Goal: Task Accomplishment & Management: Manage account settings

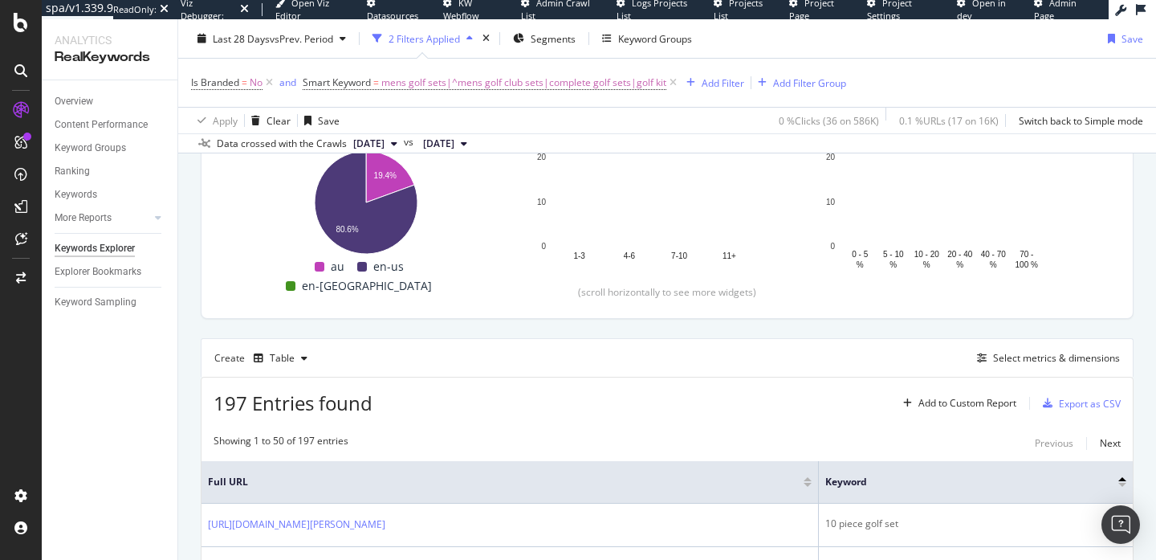
scroll to position [258, 0]
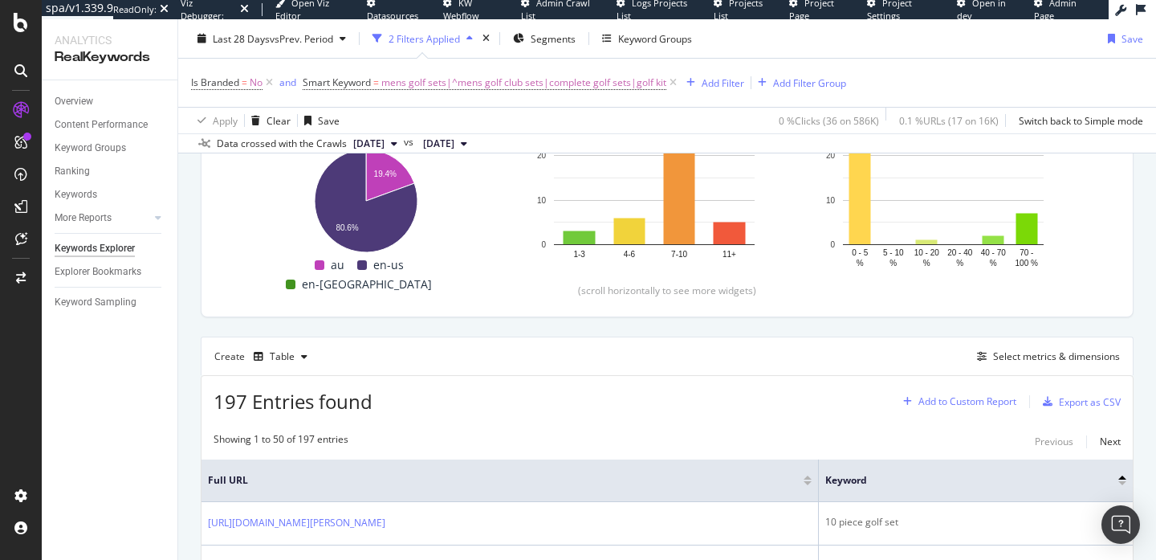
click at [945, 394] on div "Add to Custom Report" at bounding box center [957, 401] width 120 height 24
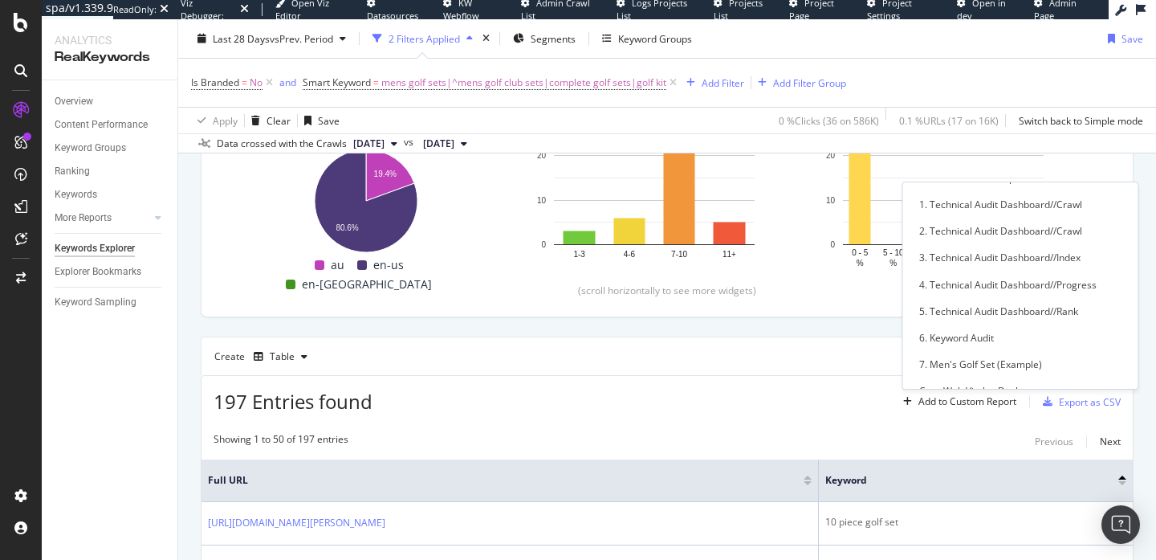
scroll to position [29, 0]
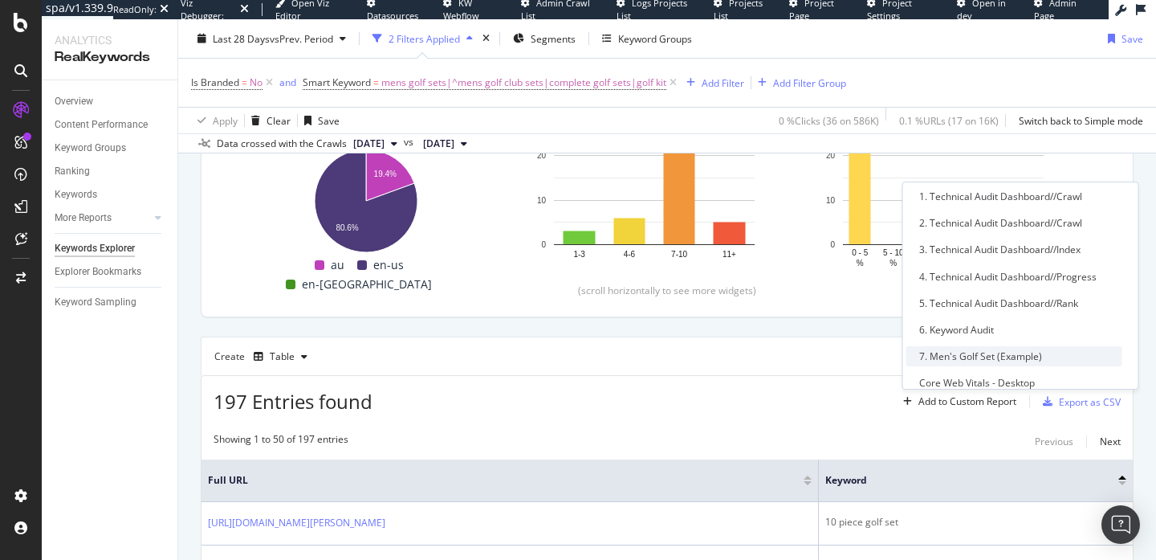
click at [972, 353] on div "7. Men's Golf Set (Example)" at bounding box center [980, 356] width 123 height 14
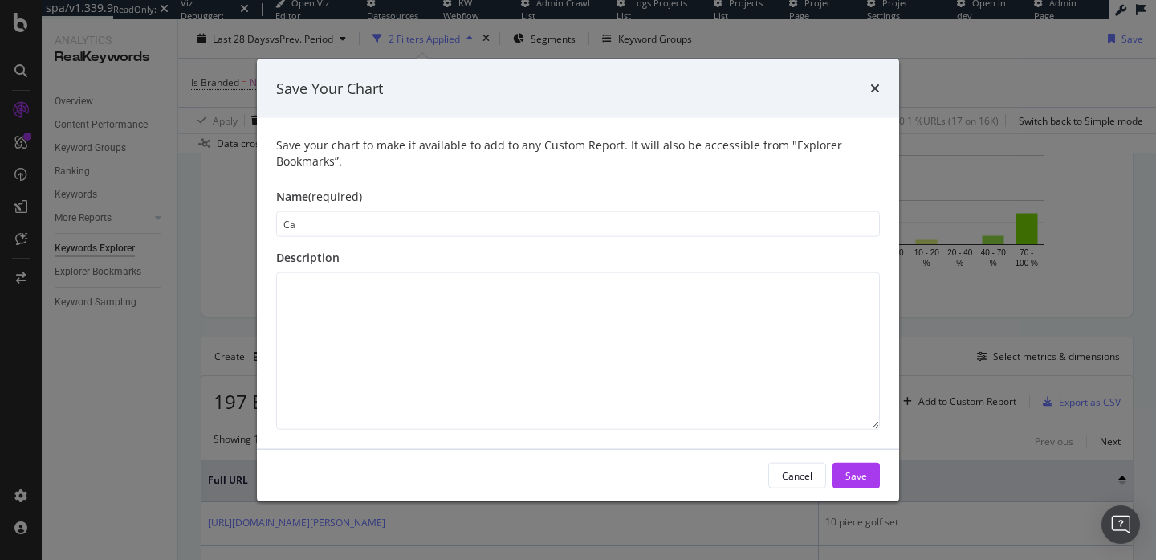
type input "C"
type input "Keyword Cannibalization with URLs"
click at [849, 467] on div "Save" at bounding box center [857, 475] width 22 height 24
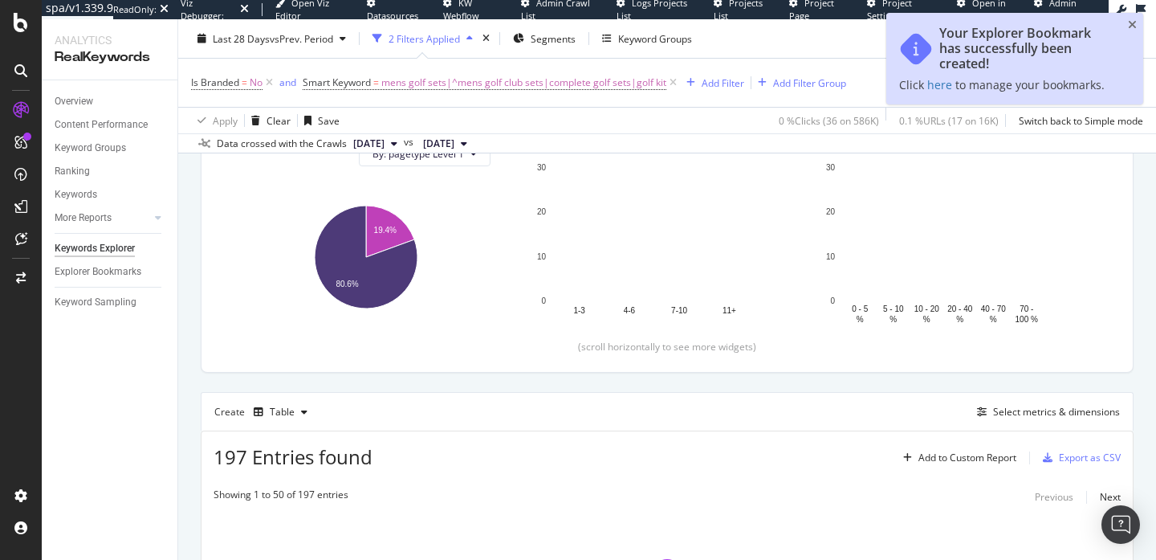
scroll to position [313, 0]
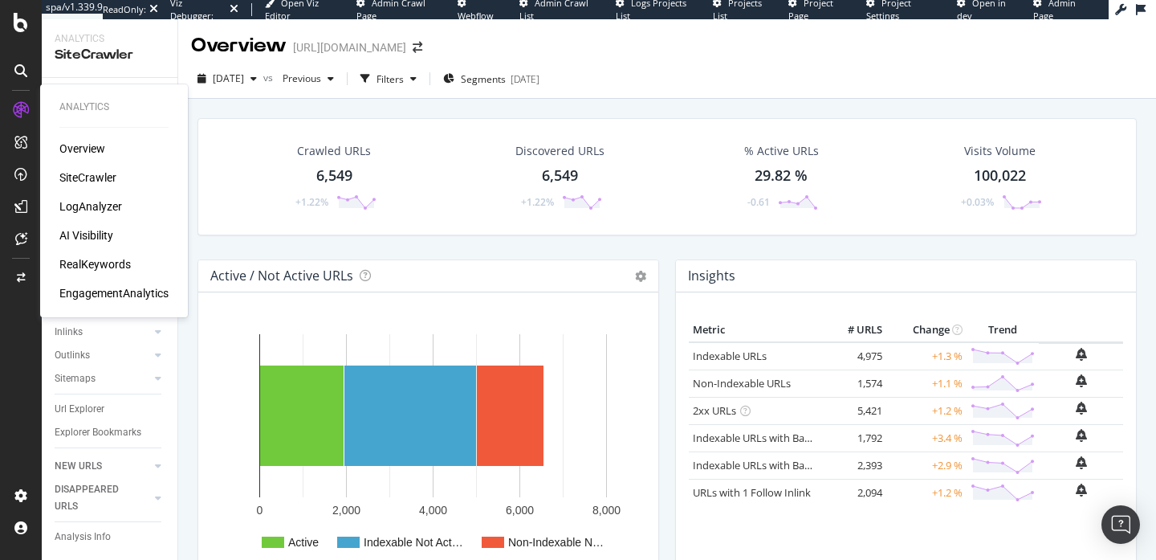
click at [82, 206] on div "LogAnalyzer" at bounding box center [90, 206] width 63 height 16
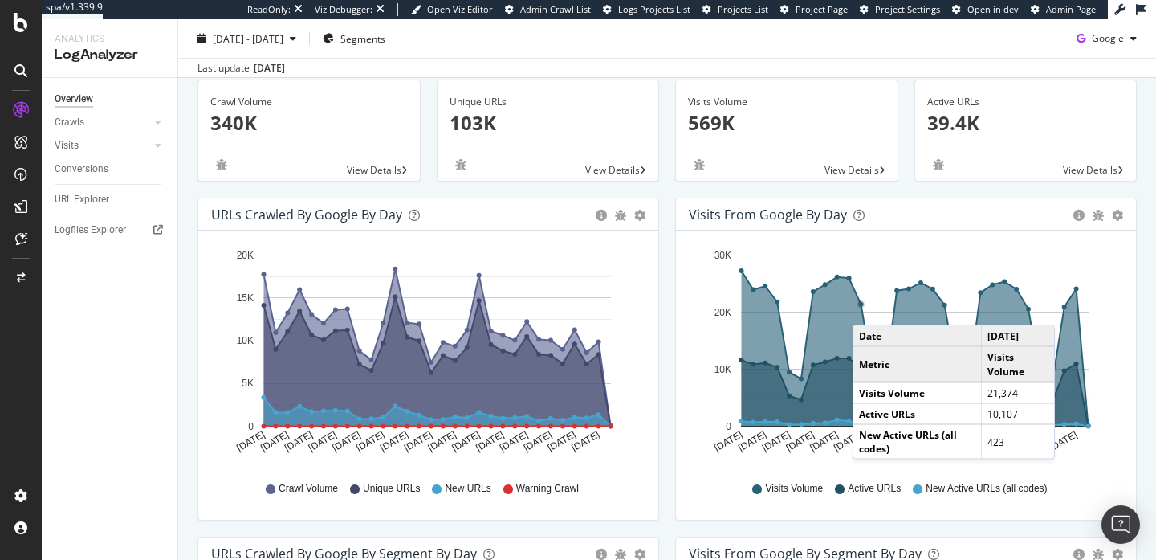
scroll to position [102, 0]
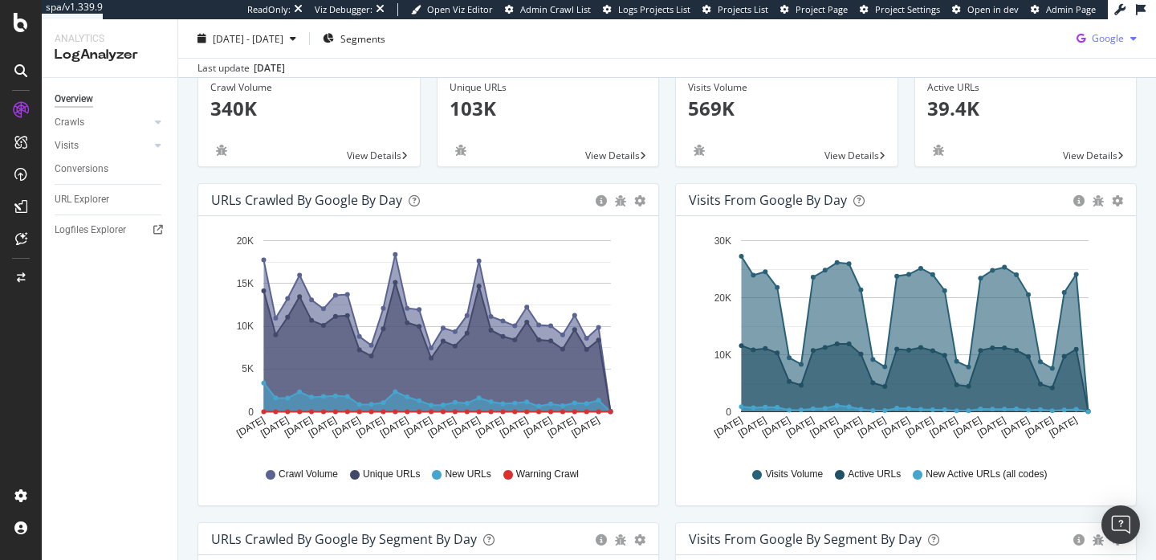
click at [1106, 42] on span "Google" at bounding box center [1108, 38] width 32 height 14
click at [1082, 128] on span "OpenAI" at bounding box center [1107, 130] width 59 height 14
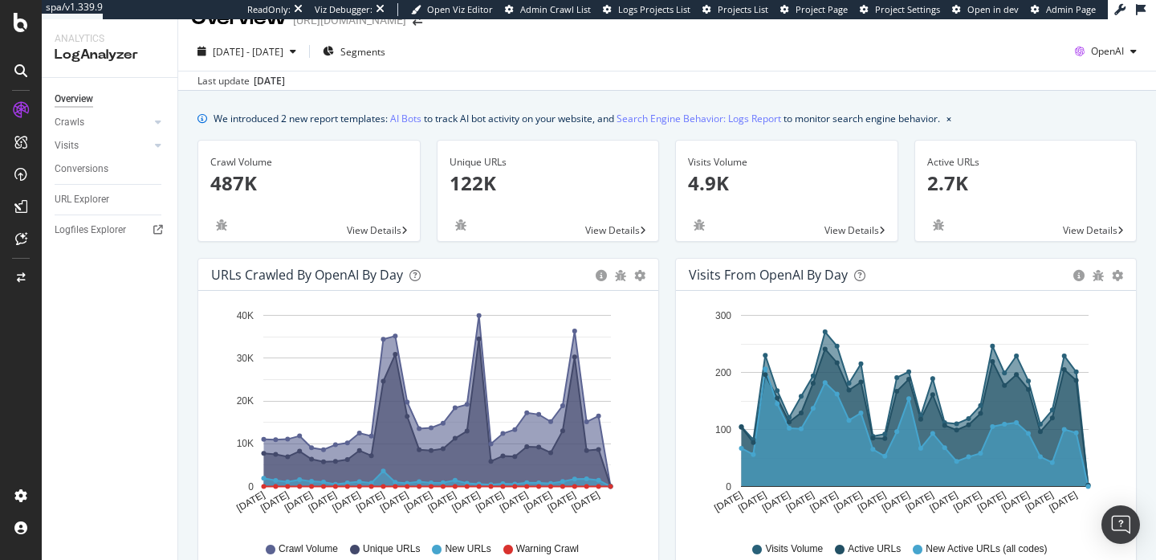
scroll to position [29, 0]
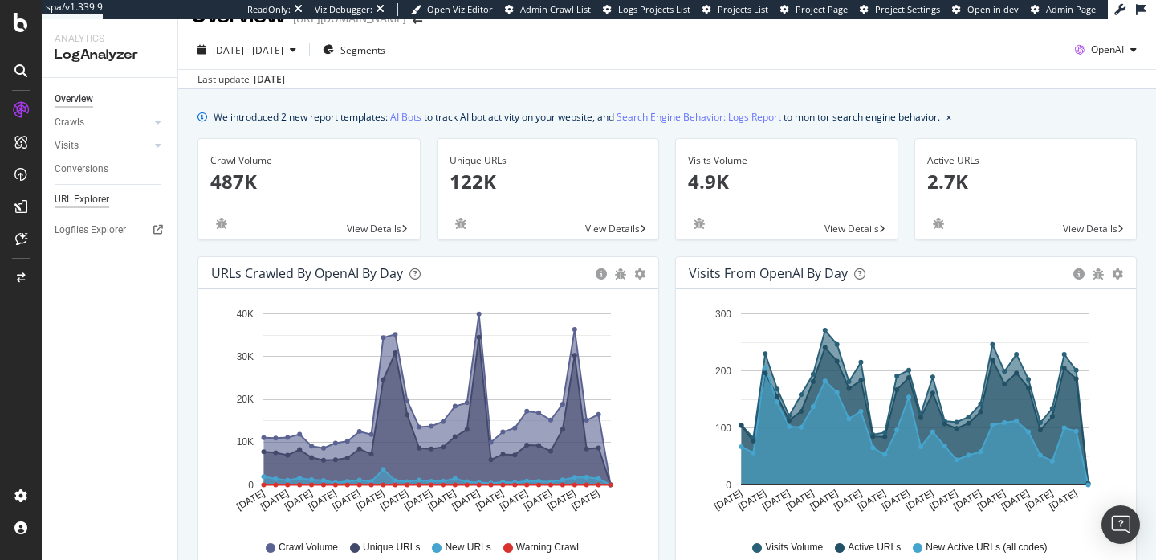
click at [93, 198] on div "URL Explorer" at bounding box center [82, 199] width 55 height 17
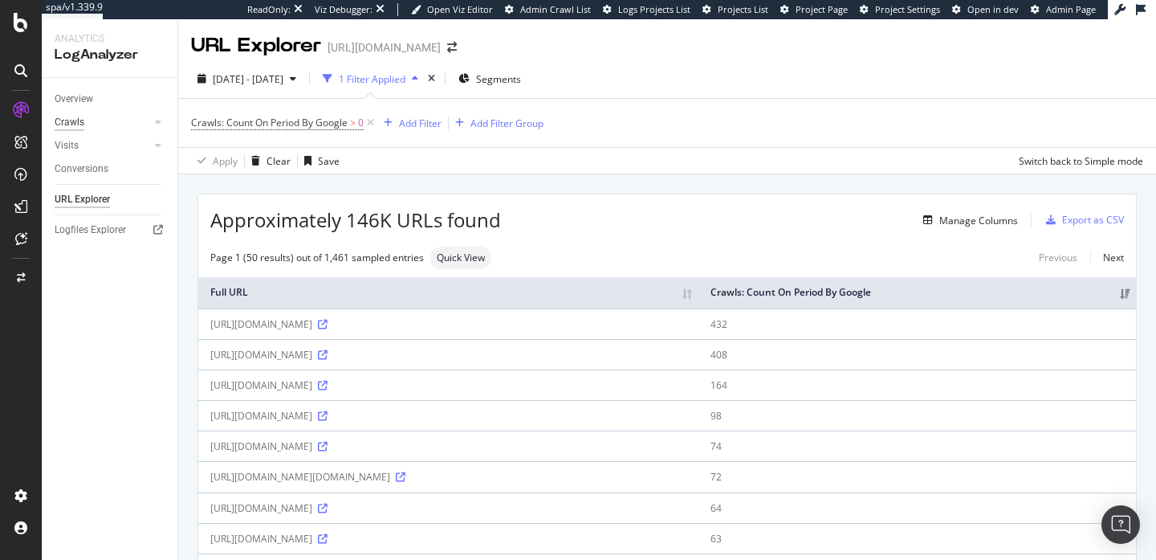
click at [65, 123] on div "Crawls" at bounding box center [70, 122] width 30 height 17
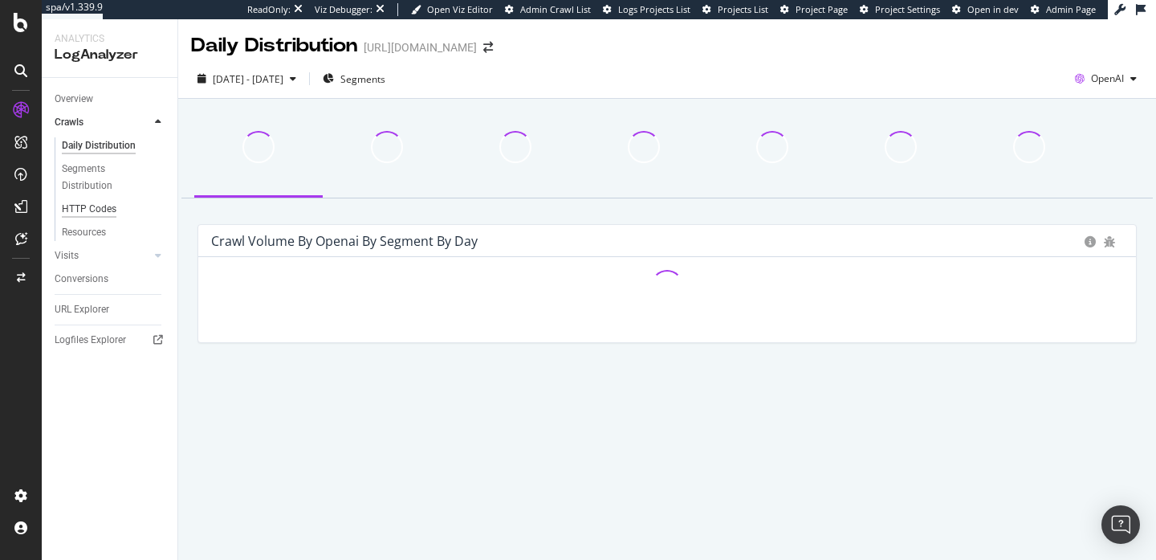
click at [83, 204] on div "HTTP Codes" at bounding box center [89, 209] width 55 height 17
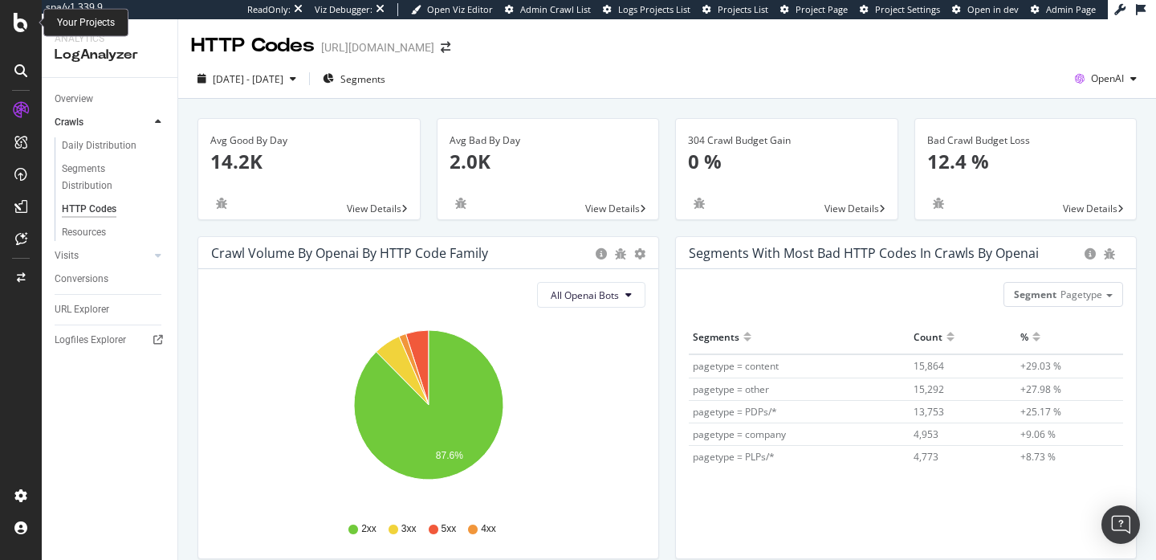
click at [19, 23] on icon at bounding box center [21, 22] width 14 height 19
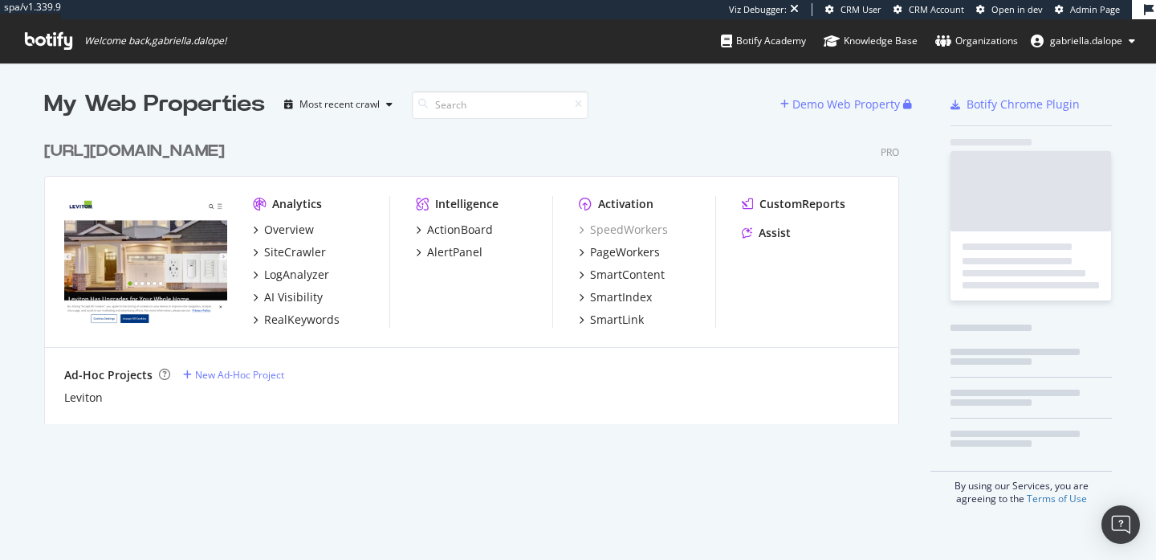
scroll to position [304, 868]
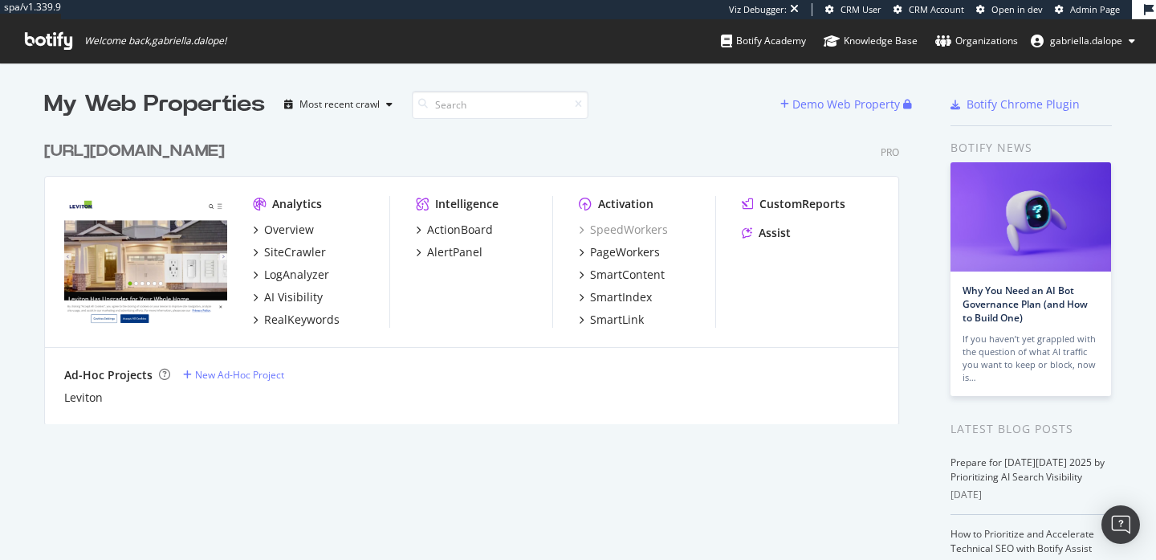
click at [49, 47] on icon at bounding box center [48, 41] width 47 height 18
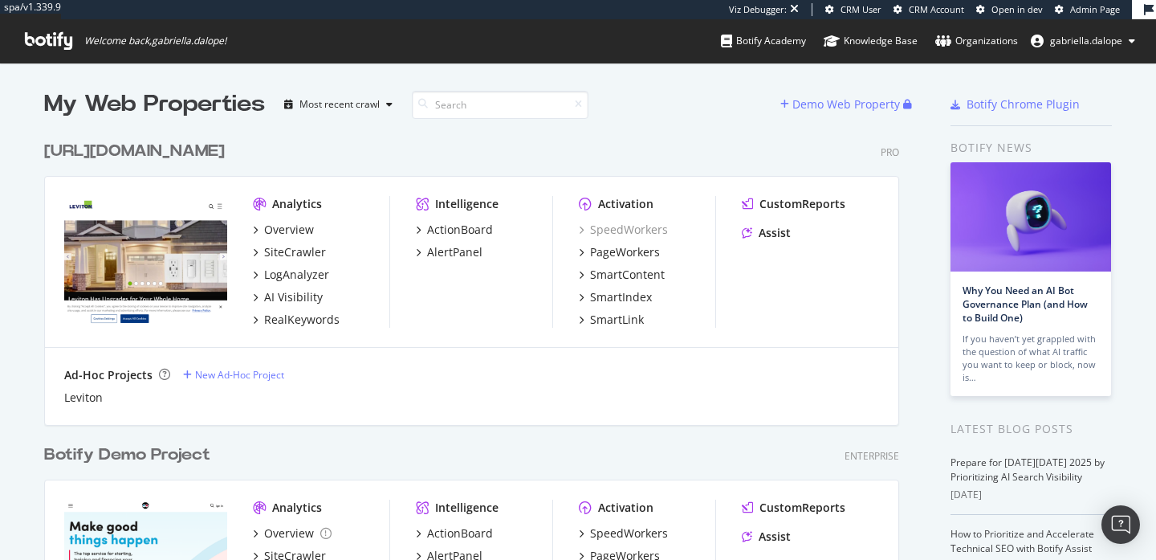
click at [56, 43] on icon at bounding box center [48, 41] width 47 height 18
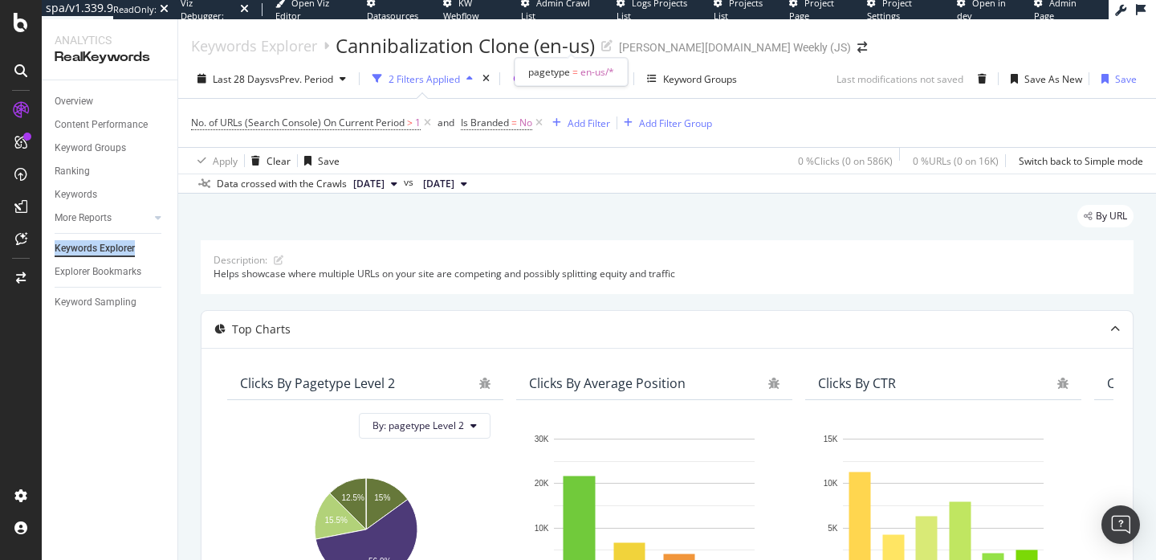
scroll to position [488, 0]
